Goal: Task Accomplishment & Management: Manage account settings

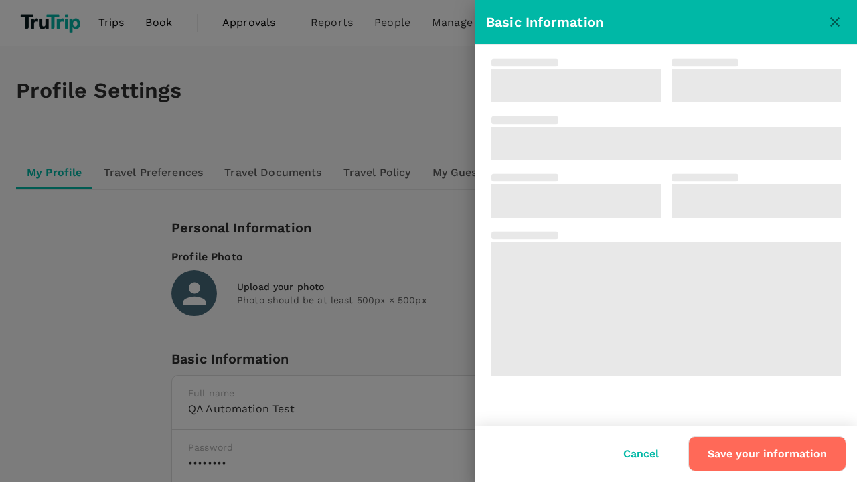
type input "QA Automation"
type input "Test"
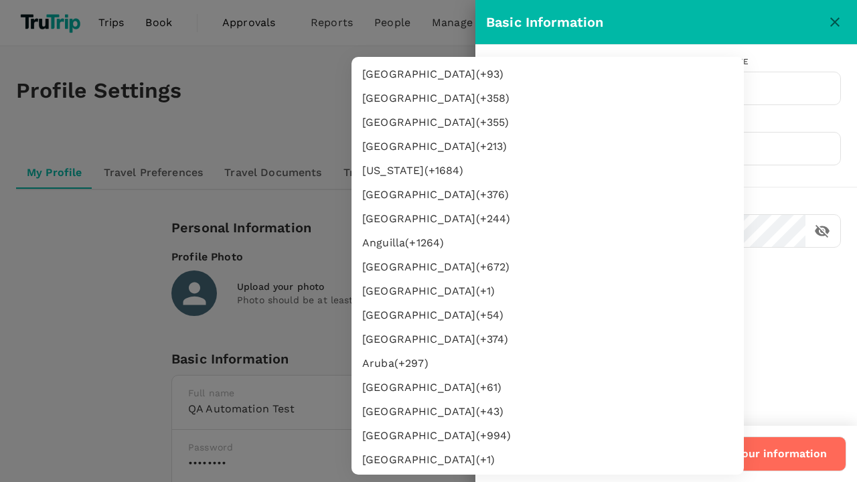
type input "62"
type input "8888888888"
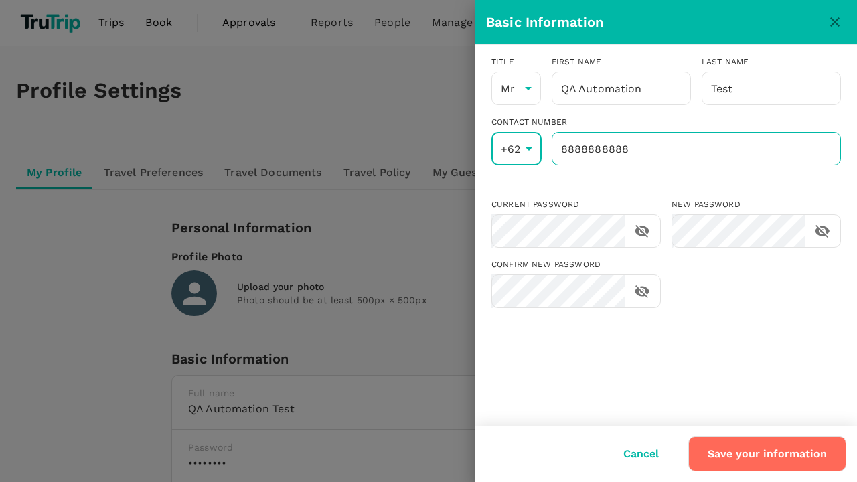
click at [696, 149] on input "8888888888" at bounding box center [696, 148] width 289 height 33
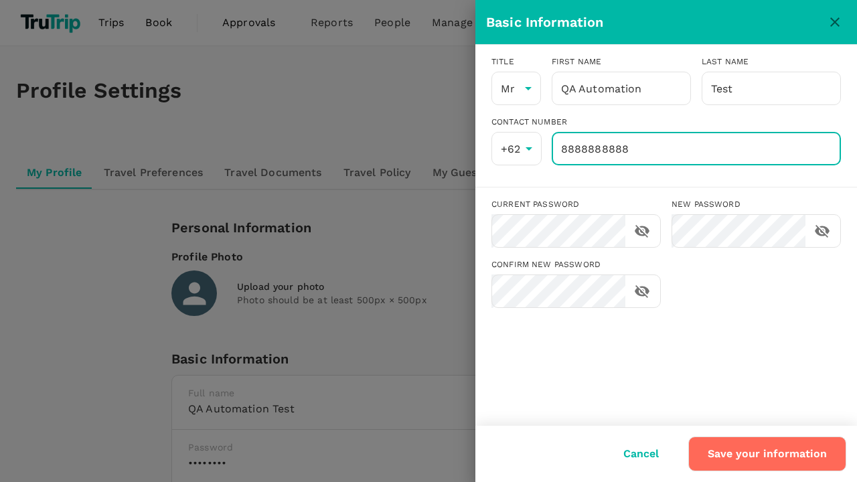
click at [769, 454] on button "Save your information" at bounding box center [767, 454] width 158 height 35
